Goal: Use online tool/utility: Utilize a website feature to perform a specific function

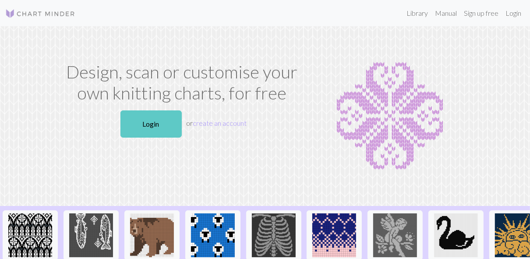
click at [173, 127] on link "Login" at bounding box center [150, 123] width 61 height 27
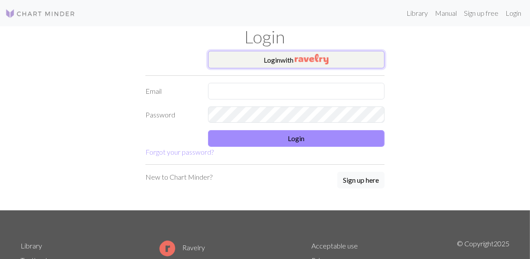
click at [268, 63] on button "Login with" at bounding box center [296, 60] width 177 height 18
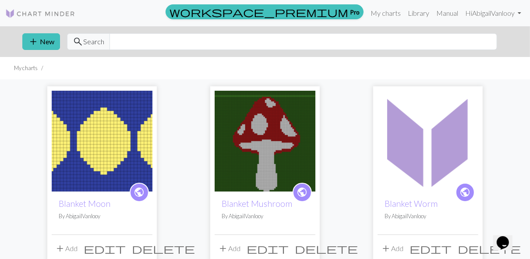
click at [126, 155] on img at bounding box center [102, 141] width 101 height 101
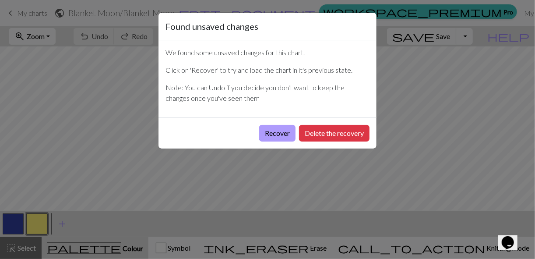
click at [280, 136] on button "Recover" at bounding box center [277, 133] width 36 height 17
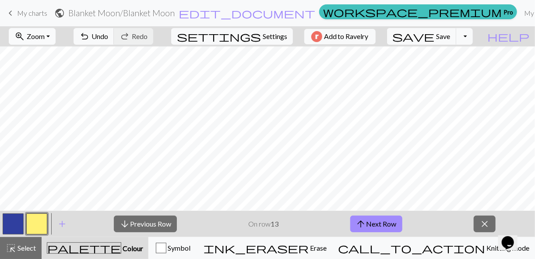
click at [56, 32] on button "zoom_in Zoom Zoom" at bounding box center [32, 36] width 47 height 17
click at [68, 53] on button "Fit all" at bounding box center [43, 55] width 69 height 14
click at [393, 226] on button "arrow_upward Next Row" at bounding box center [376, 223] width 52 height 17
click at [387, 218] on button "arrow_upward Next Row" at bounding box center [376, 223] width 52 height 17
click at [401, 226] on button "arrow_upward Next Row" at bounding box center [376, 223] width 52 height 17
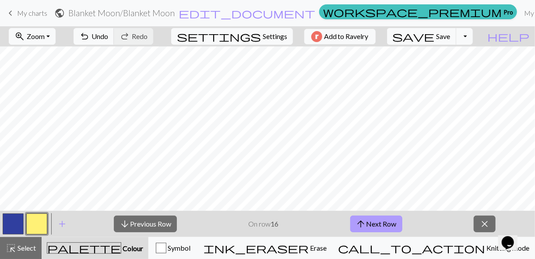
click at [390, 229] on button "arrow_upward Next Row" at bounding box center [376, 223] width 52 height 17
click at [391, 222] on button "arrow_upward Next Row" at bounding box center [376, 223] width 52 height 17
click at [393, 228] on button "arrow_upward Next Row" at bounding box center [376, 223] width 52 height 17
click at [386, 224] on button "arrow_upward Next Row" at bounding box center [376, 223] width 52 height 17
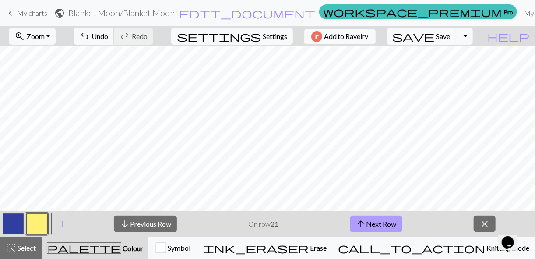
click at [385, 222] on button "arrow_upward Next Row" at bounding box center [376, 223] width 52 height 17
click at [385, 223] on button "arrow_upward Next Row" at bounding box center [376, 223] width 52 height 17
click at [374, 222] on button "arrow_upward Next Row" at bounding box center [376, 223] width 52 height 17
click at [387, 217] on button "arrow_upward Next Row" at bounding box center [376, 223] width 52 height 17
click at [382, 228] on button "arrow_upward Next Row" at bounding box center [376, 223] width 52 height 17
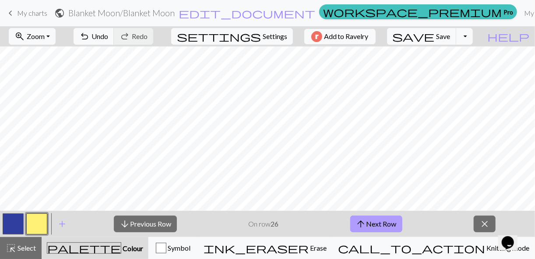
click at [382, 228] on button "arrow_upward Next Row" at bounding box center [376, 223] width 52 height 17
